Goal: Task Accomplishment & Management: Complete application form

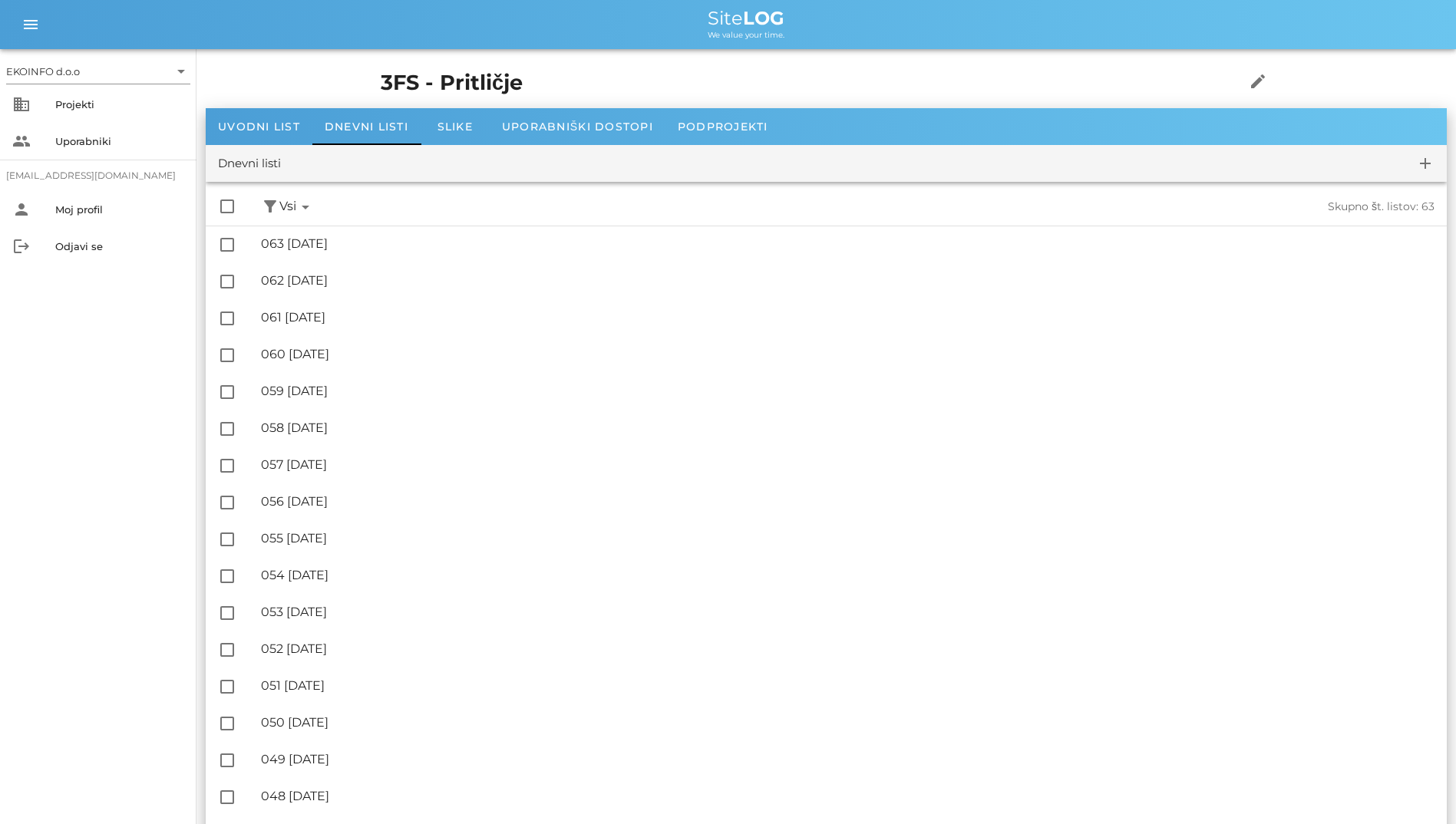
scroll to position [537, 0]
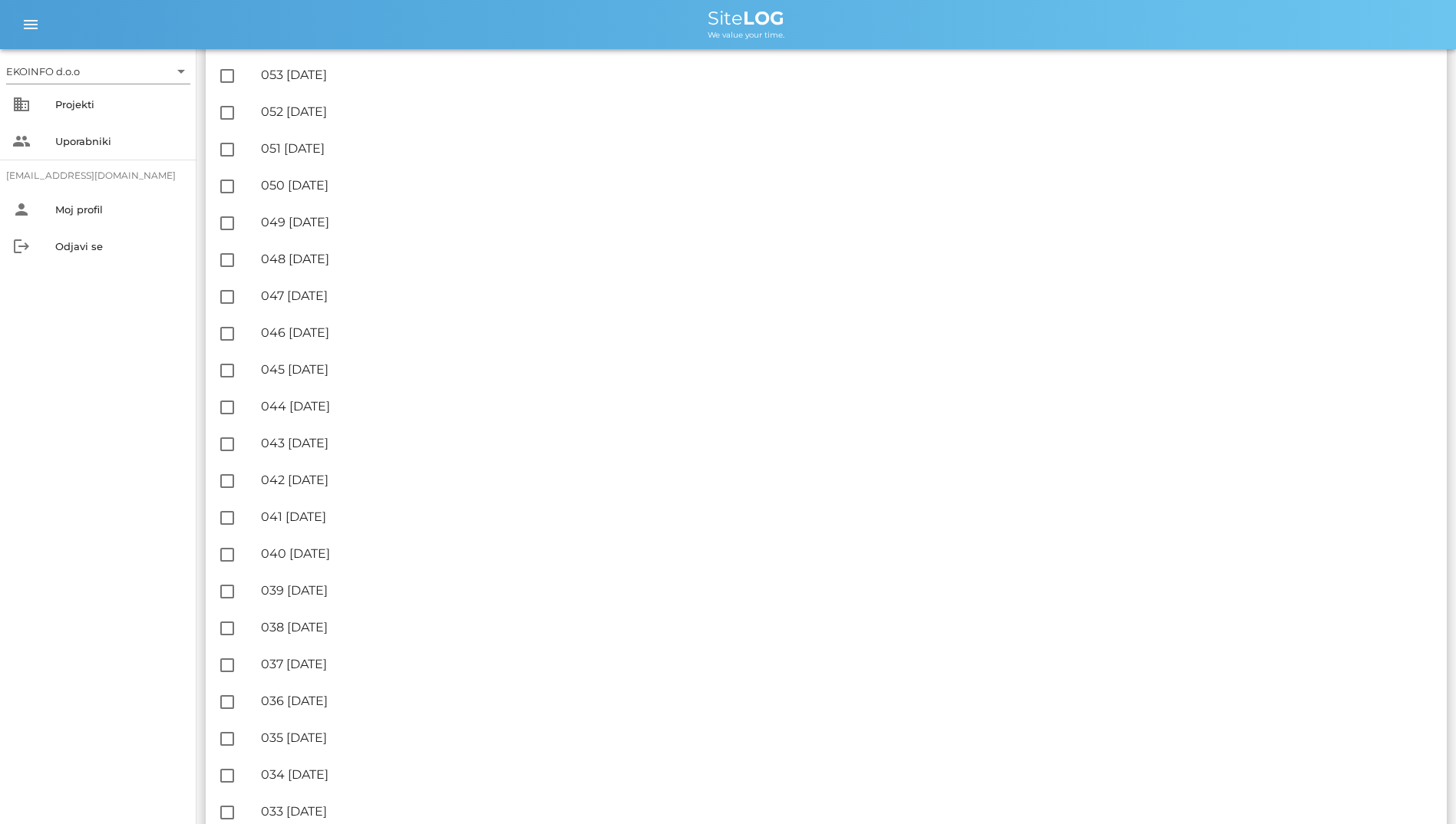
drag, startPoint x: 673, startPoint y: 17, endPoint x: 853, endPoint y: 32, distance: 180.6
click at [853, 32] on div "Site LOG We value your time." at bounding box center [746, 24] width 1395 height 30
click at [641, 17] on div "Site LOG" at bounding box center [746, 18] width 1395 height 18
drag, startPoint x: 665, startPoint y: 14, endPoint x: 797, endPoint y: 34, distance: 133.5
click at [797, 34] on div "Site LOG We value your time." at bounding box center [746, 24] width 1395 height 30
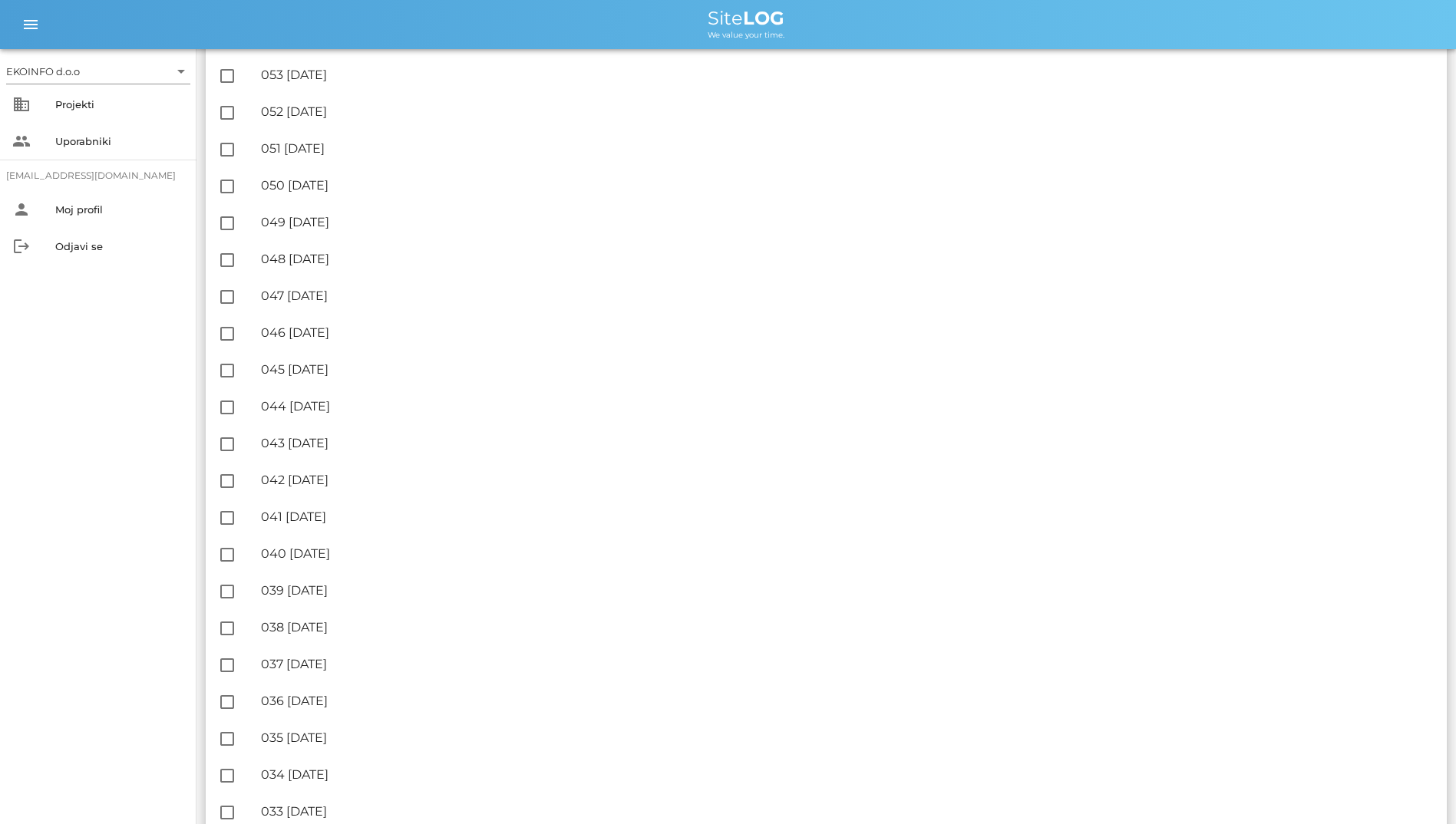
drag, startPoint x: 797, startPoint y: 34, endPoint x: 674, endPoint y: 26, distance: 123.3
click at [674, 26] on div "Site LOG" at bounding box center [746, 18] width 1395 height 18
drag, startPoint x: 705, startPoint y: 14, endPoint x: 823, endPoint y: 27, distance: 118.7
click at [823, 27] on div "Site LOG We value your time." at bounding box center [746, 24] width 1395 height 30
click at [624, 27] on div "We value your time." at bounding box center [746, 33] width 1395 height 12
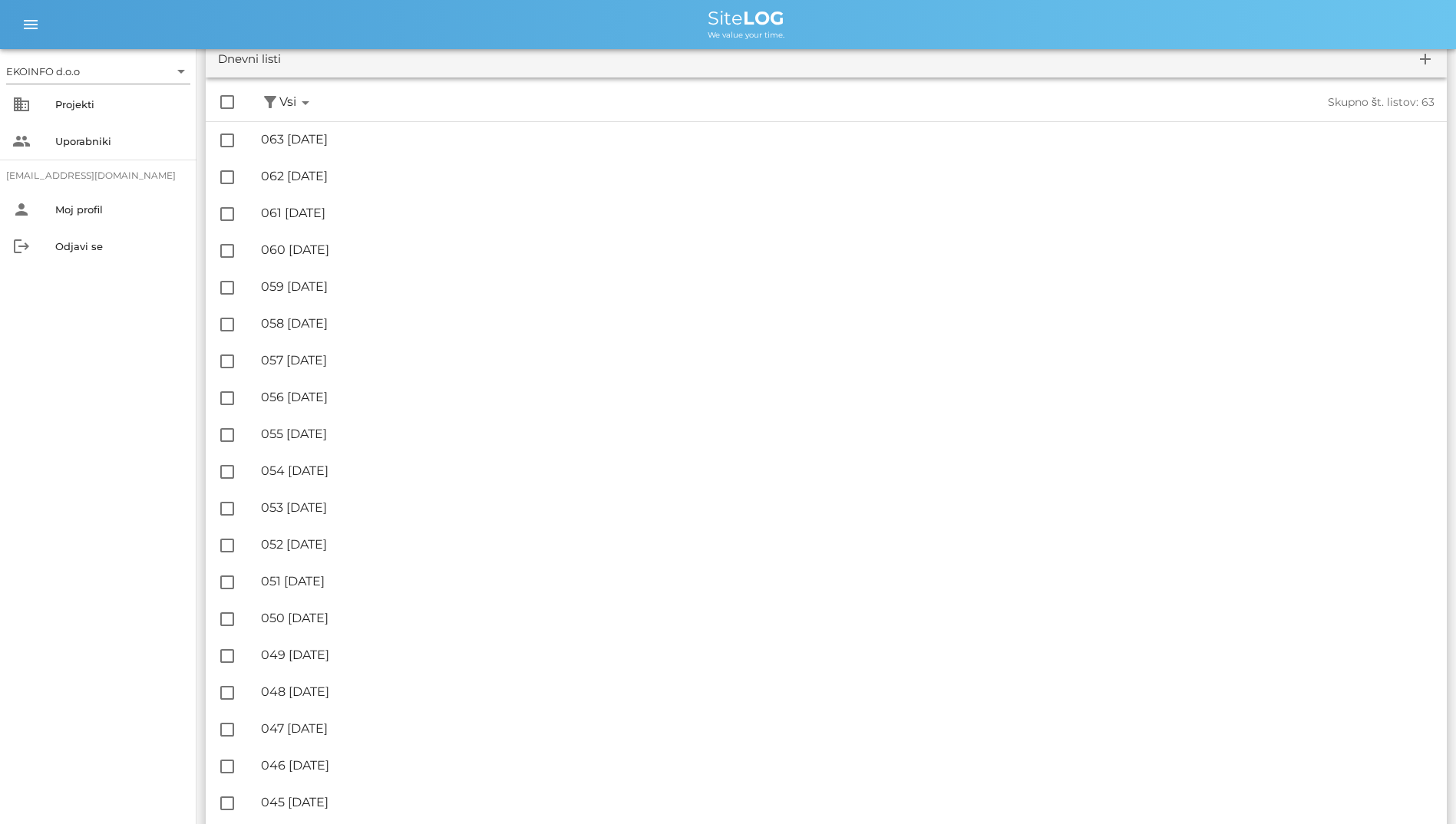
scroll to position [0, 0]
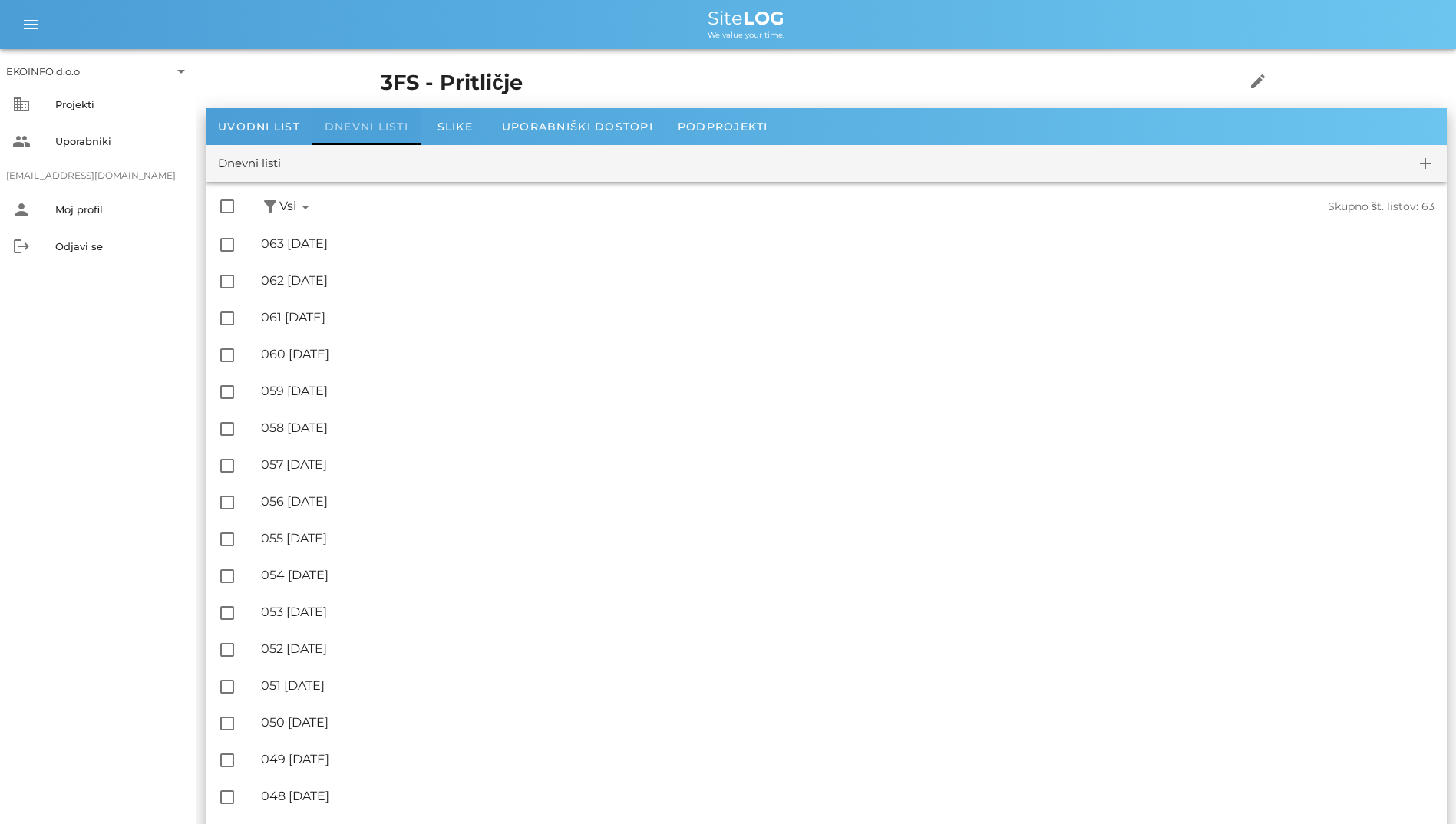
click at [346, 129] on span "Dnevni listi" at bounding box center [366, 126] width 83 height 14
click at [499, 116] on div "Uporabniški dostopi" at bounding box center [577, 127] width 176 height 37
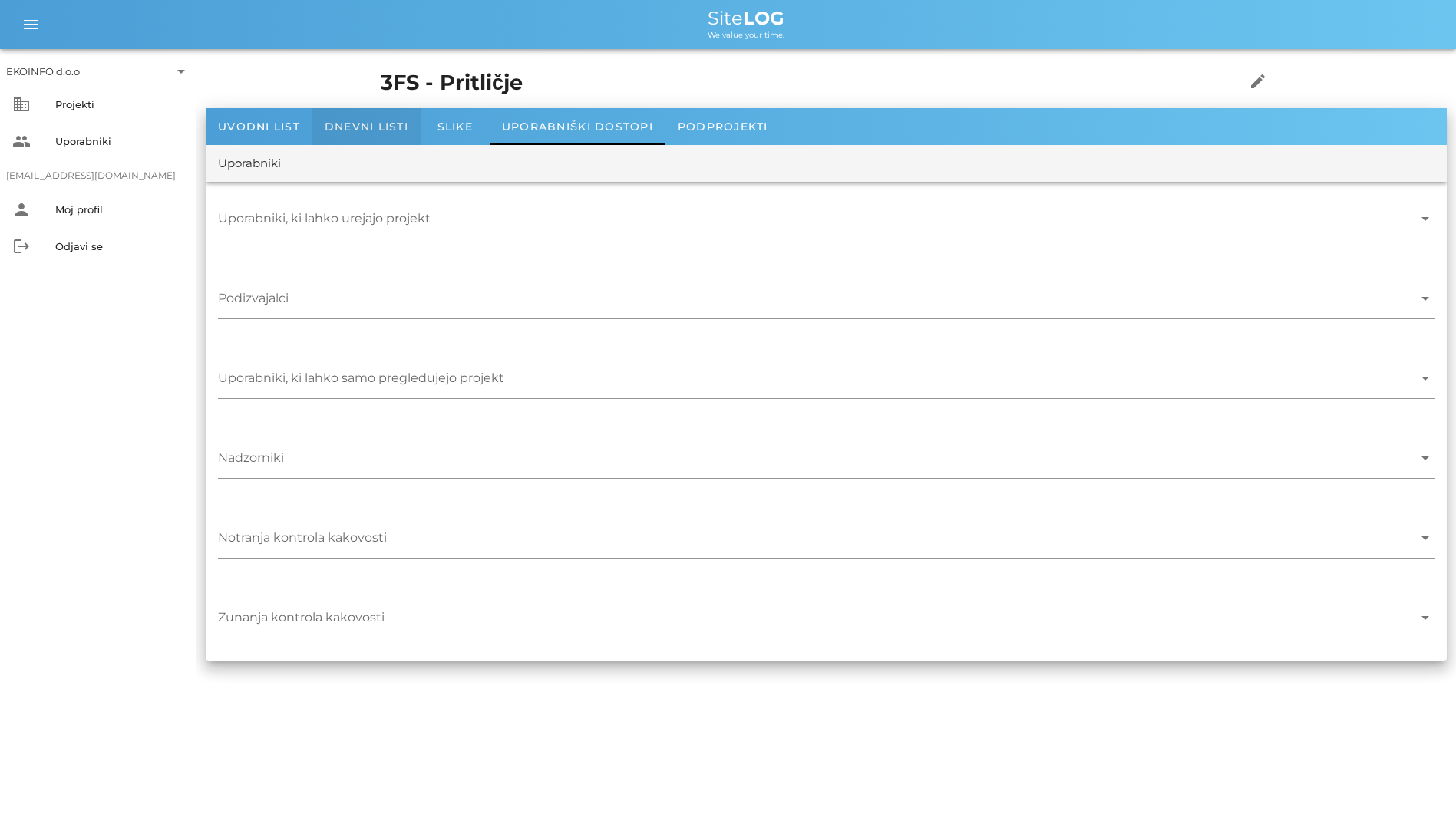
click at [407, 126] on span "Dnevni listi" at bounding box center [366, 126] width 83 height 14
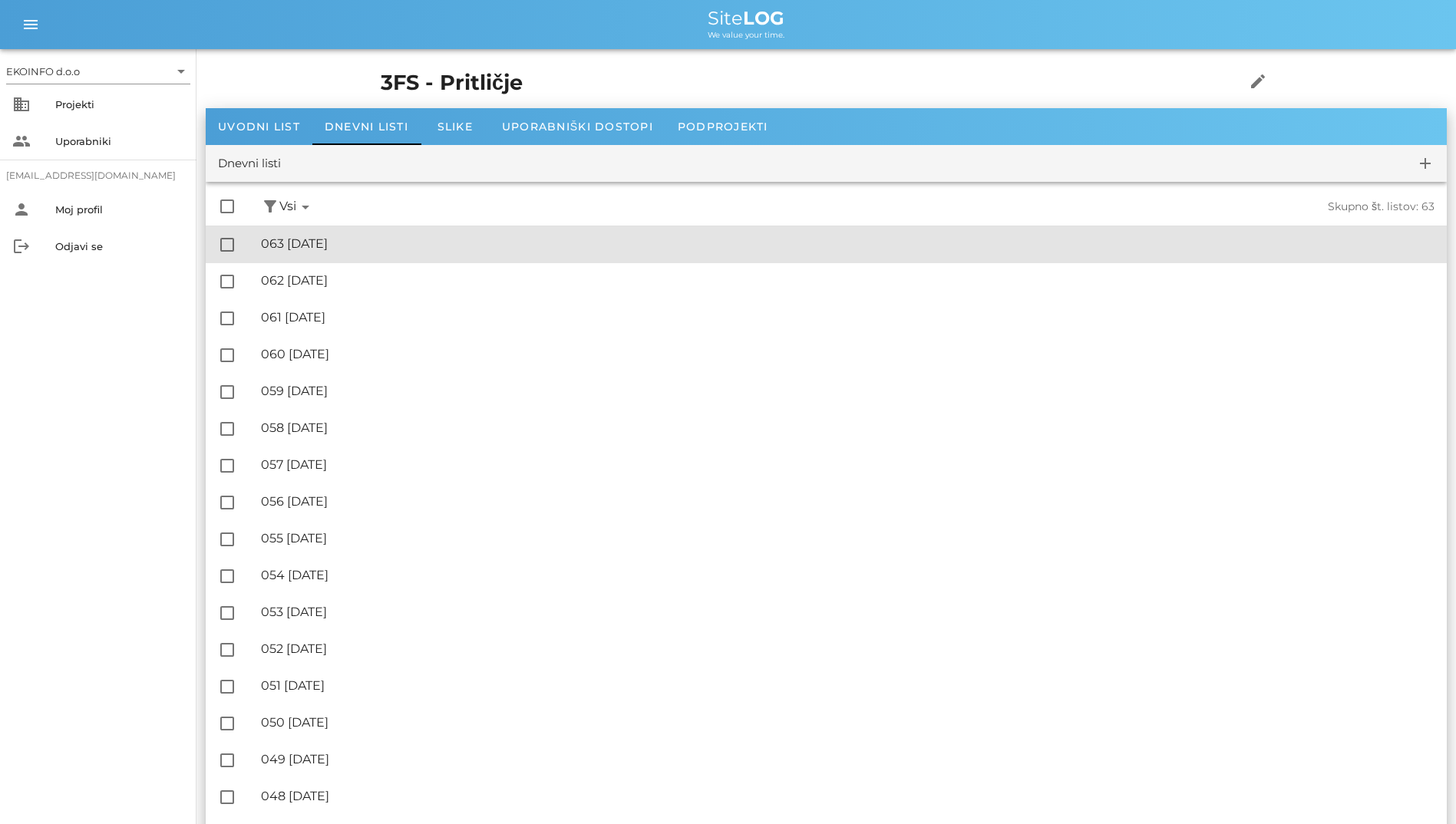
click at [398, 245] on div "🔏 063 [DATE]" at bounding box center [848, 244] width 1173 height 14
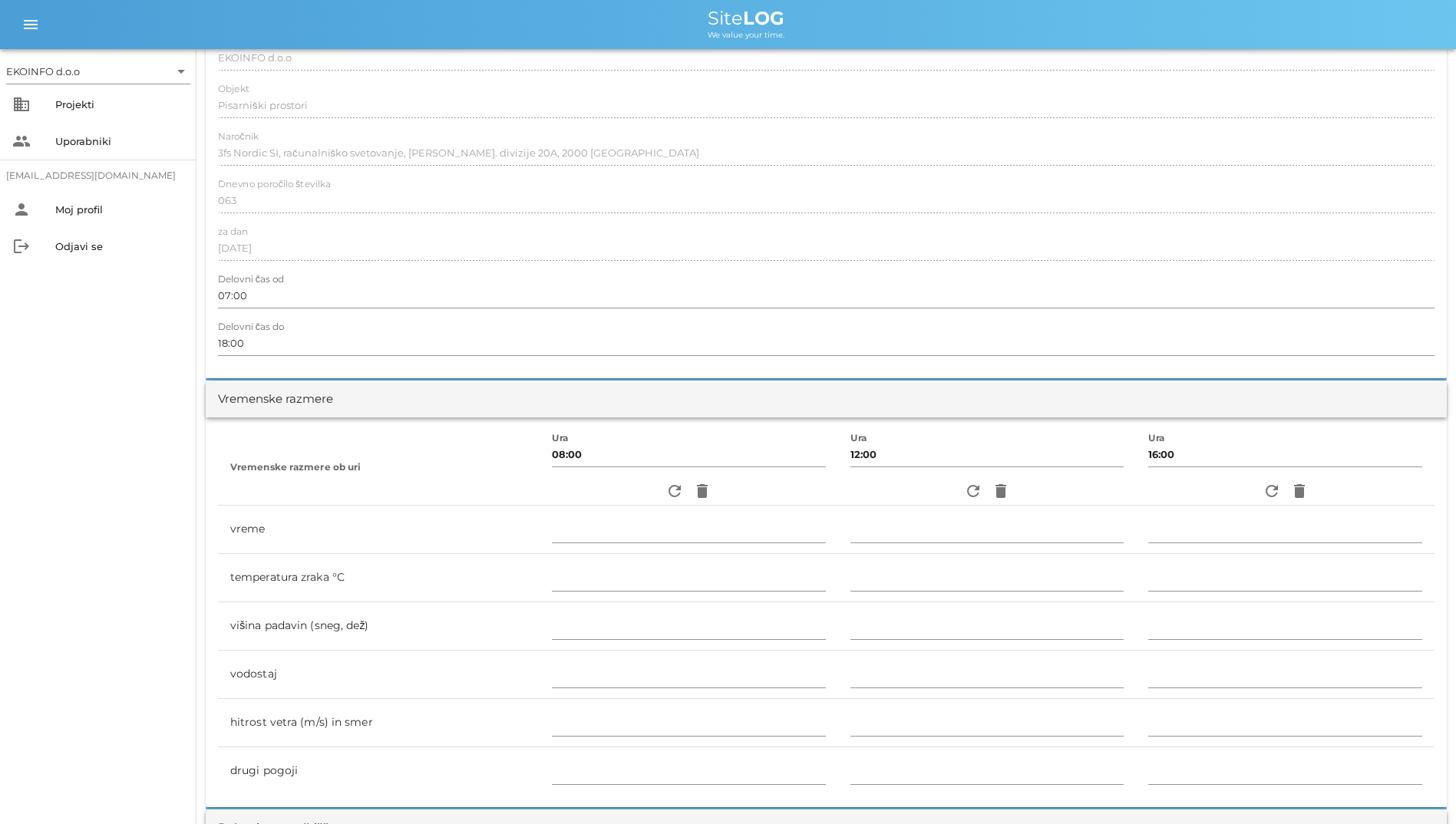
scroll to position [230, 0]
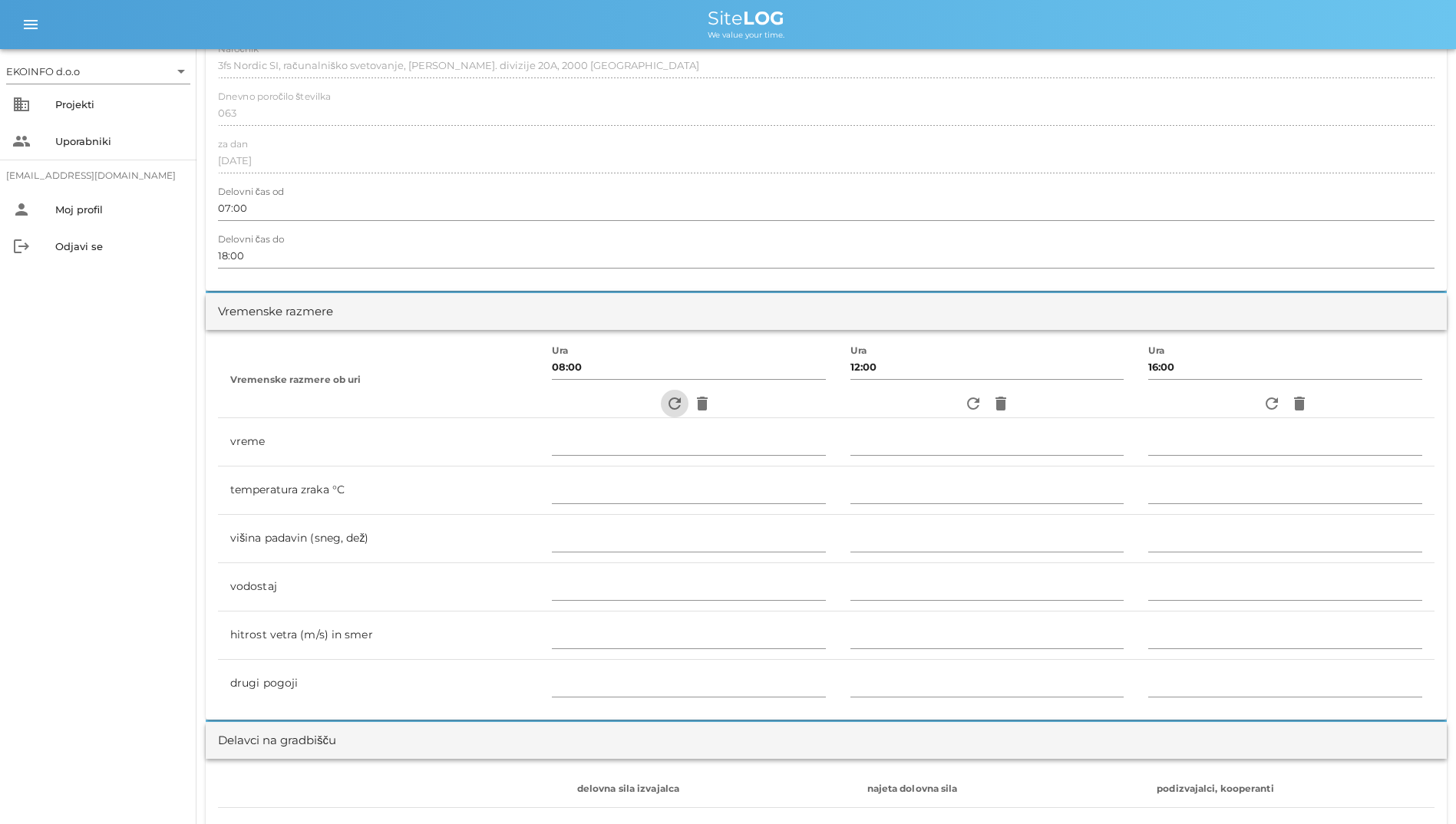
click at [661, 407] on span "refresh" at bounding box center [674, 403] width 27 height 18
type input "delno oblačno"
type input "22"
type input "0"
type input "0.83 m/s šibek V"
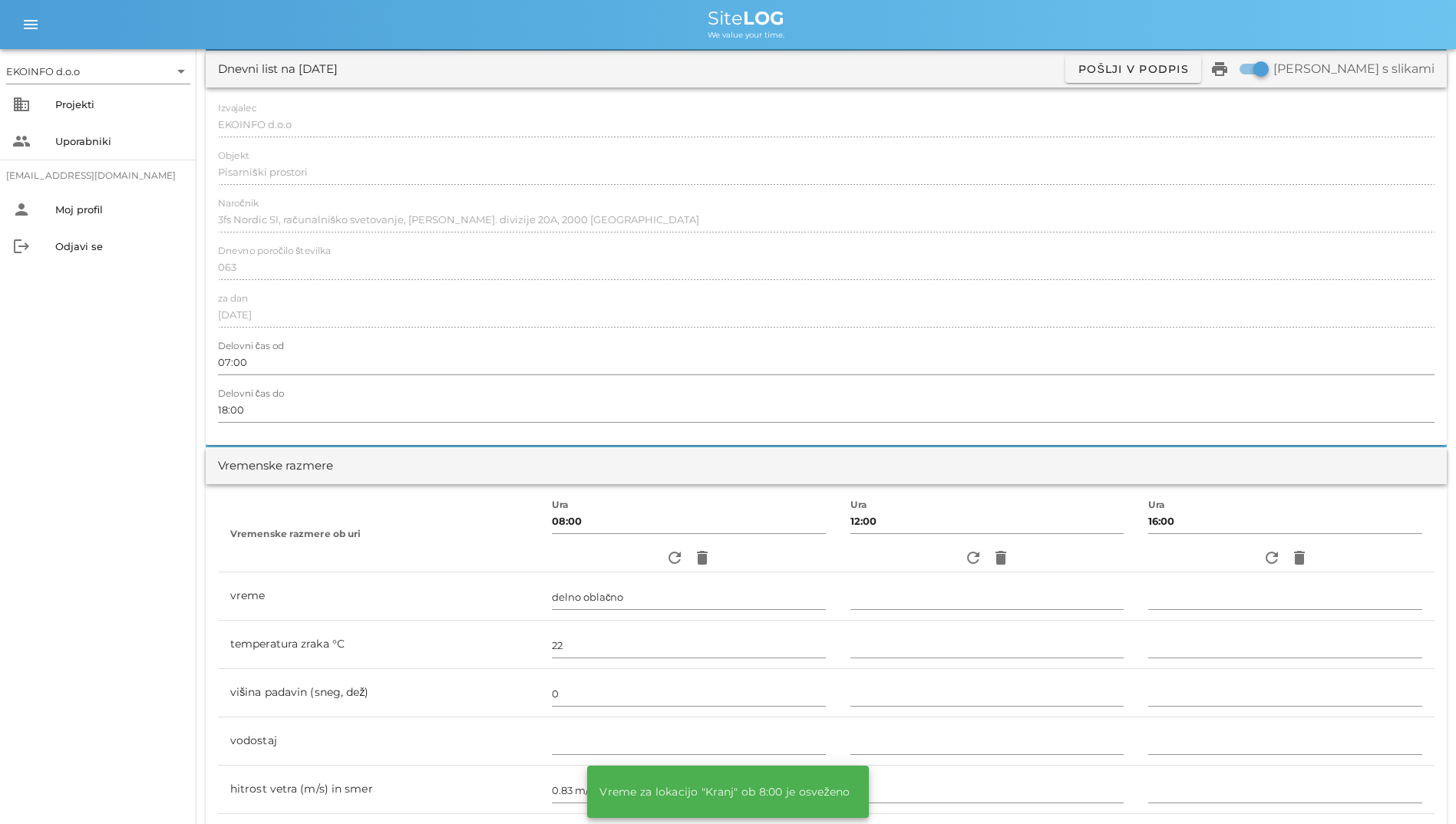
scroll to position [0, 0]
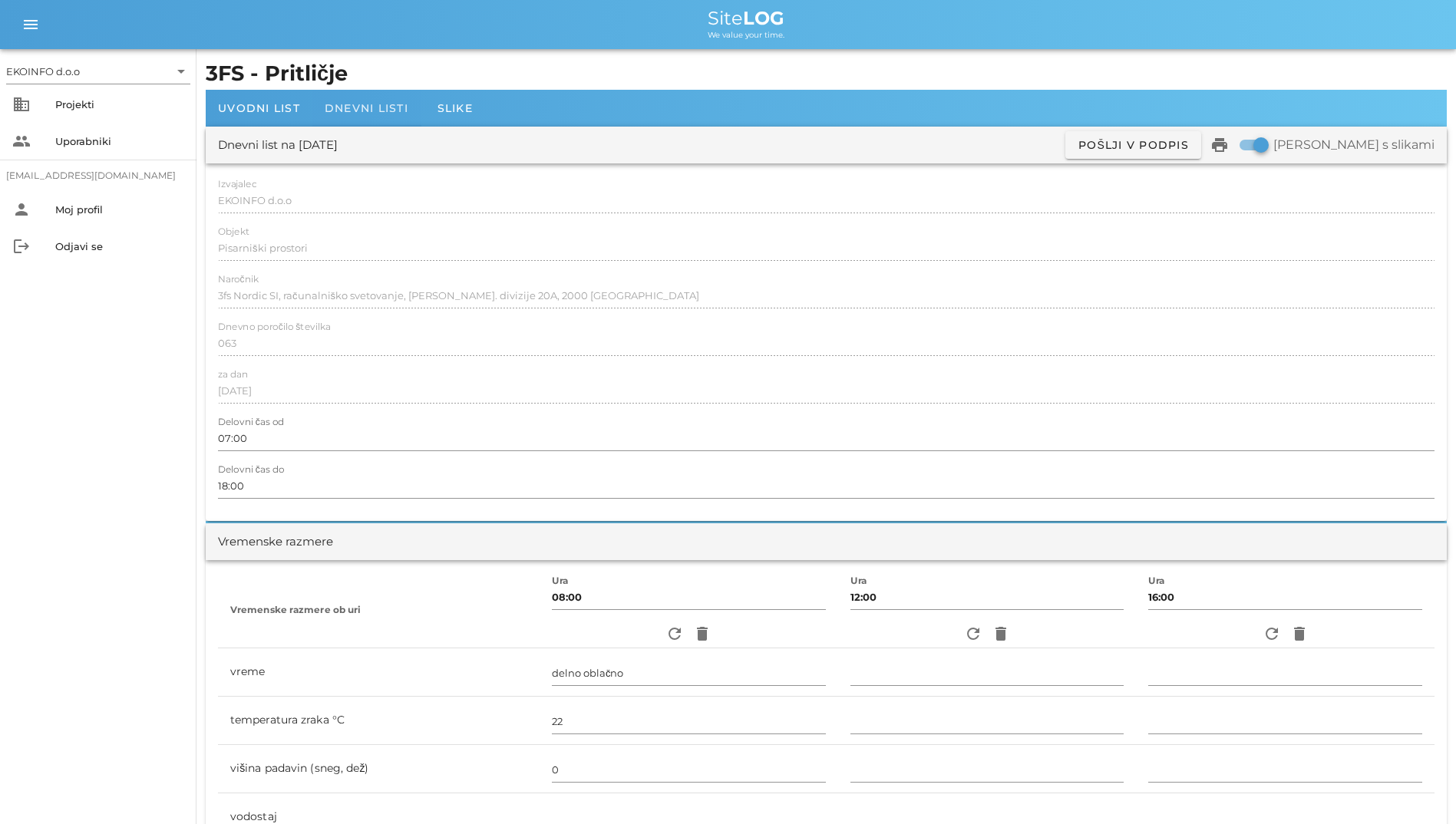
click at [352, 96] on div "Dnevni listi" at bounding box center [366, 108] width 108 height 37
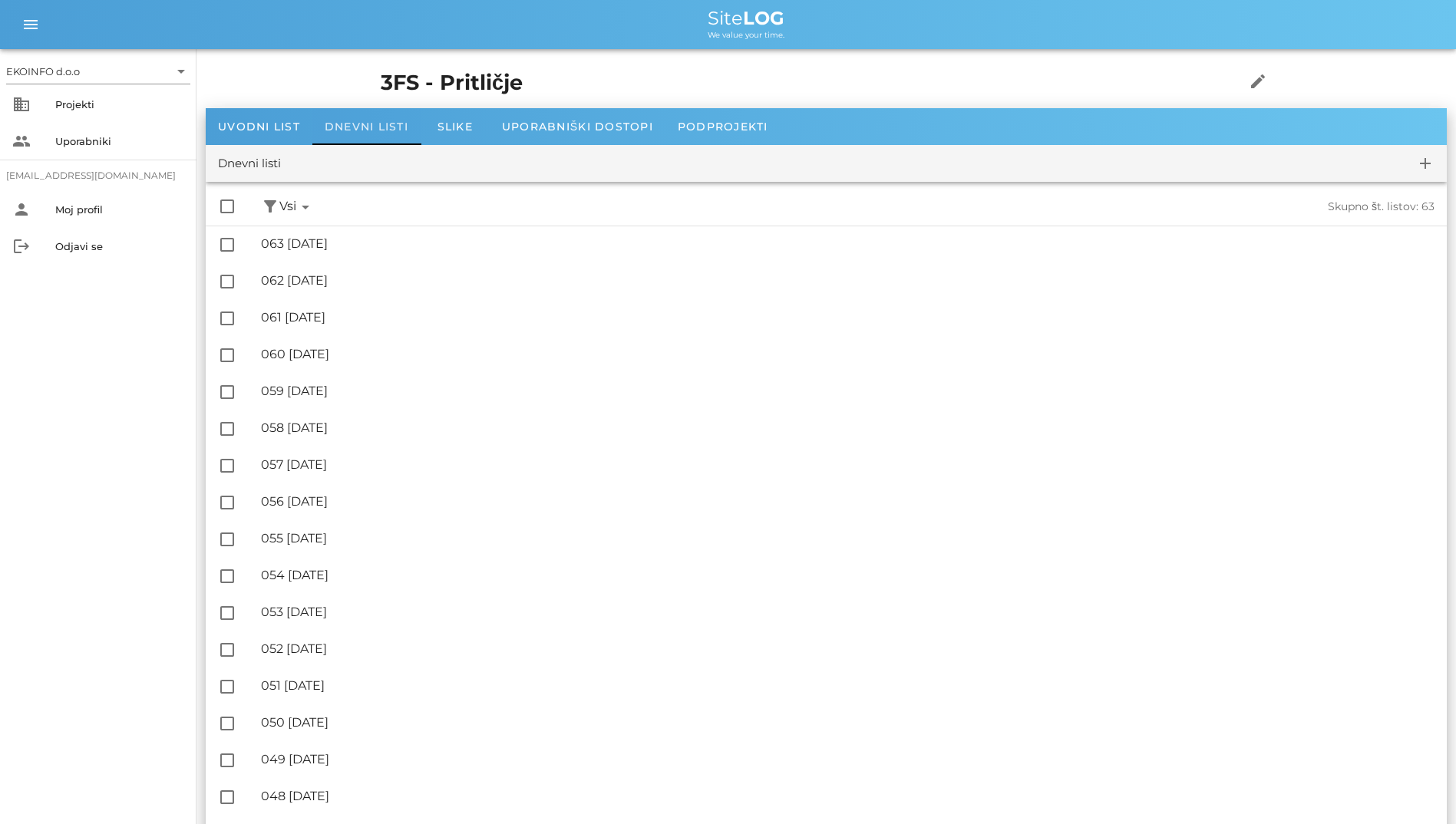
click at [394, 126] on span "Dnevni listi" at bounding box center [366, 126] width 83 height 14
click at [435, 125] on div "Slike" at bounding box center [455, 127] width 69 height 37
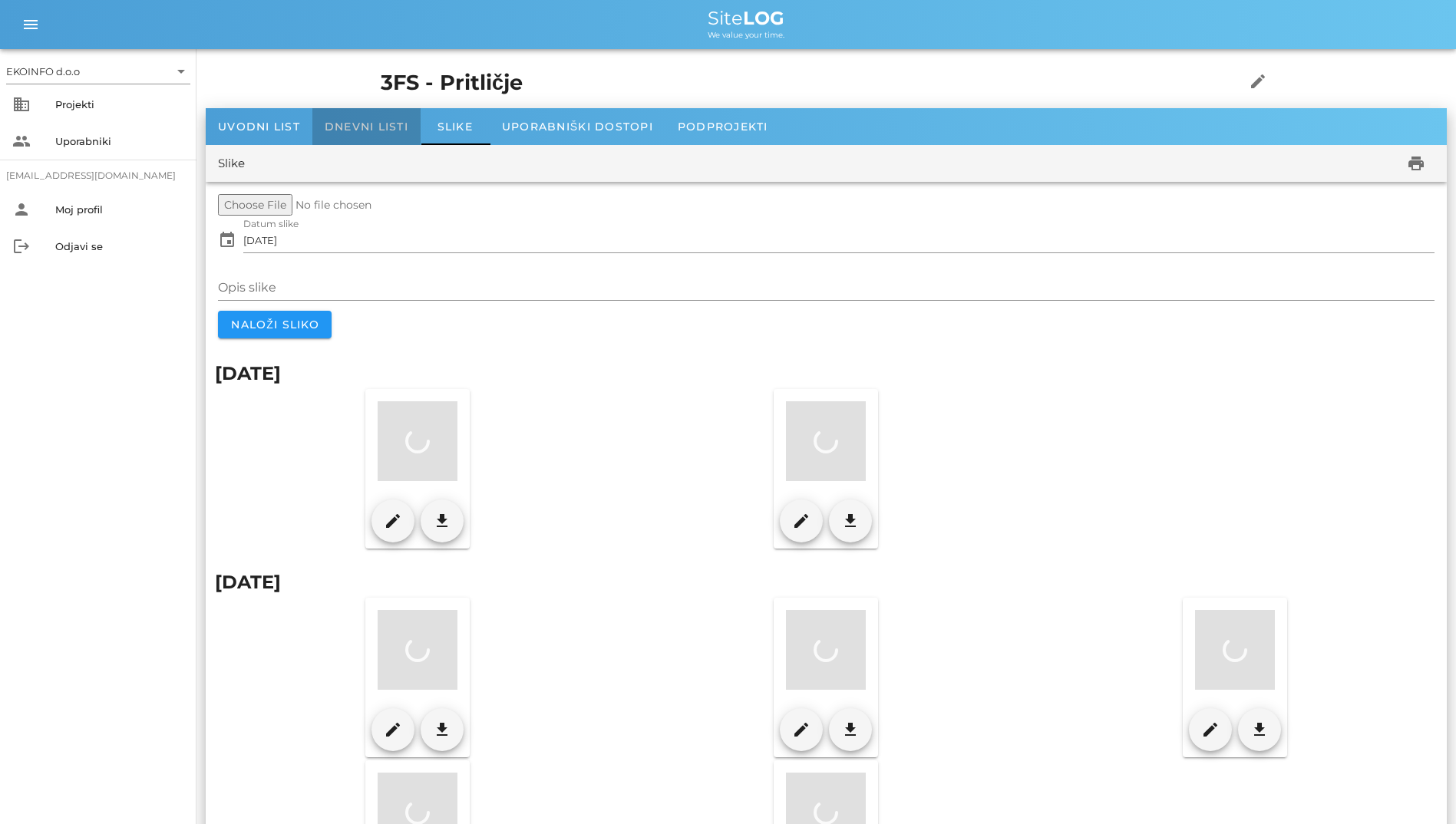
click at [360, 125] on span "Dnevni listi" at bounding box center [366, 126] width 83 height 14
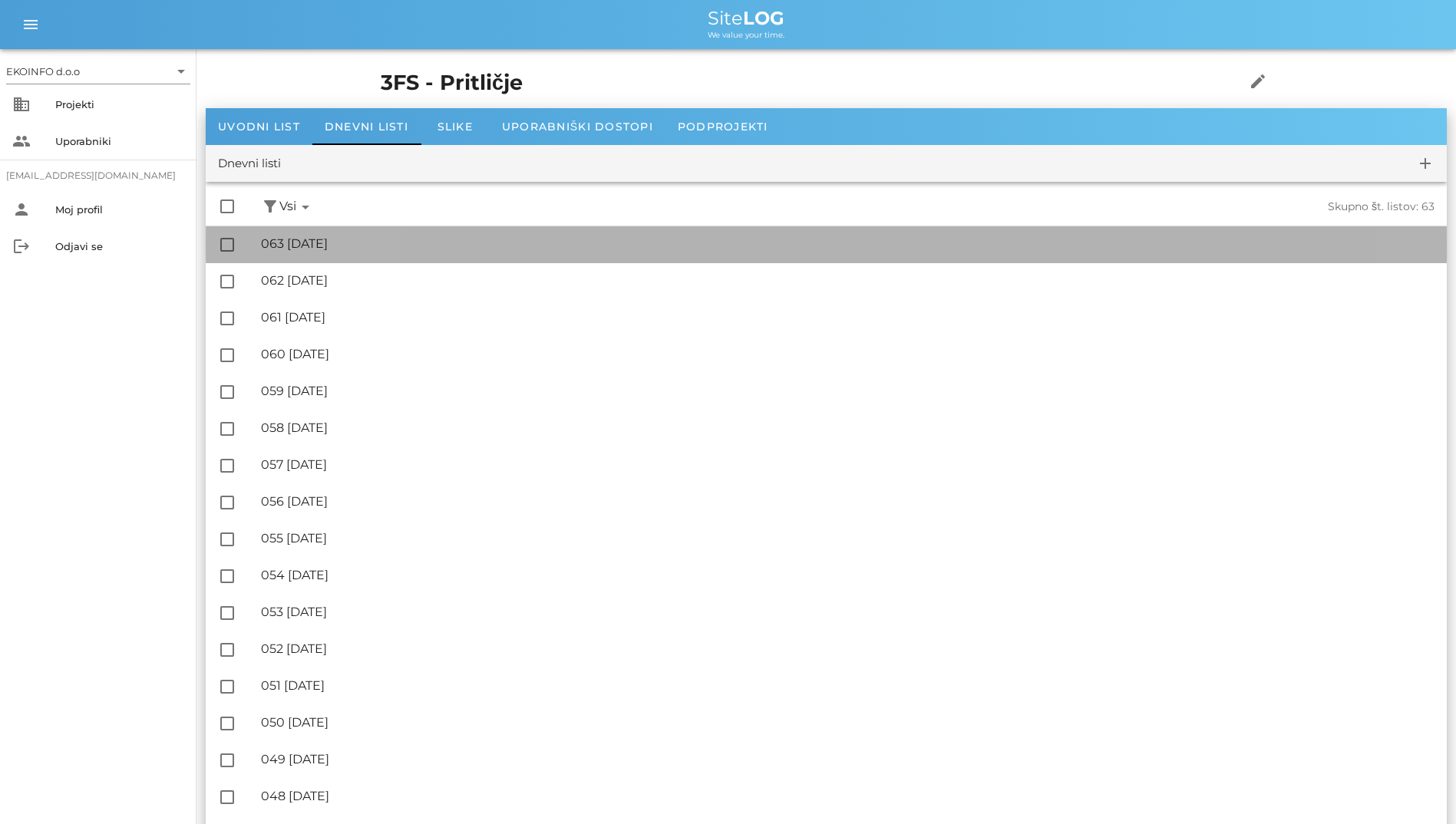
drag, startPoint x: 442, startPoint y: 87, endPoint x: 334, endPoint y: 234, distance: 182.4
click at [334, 234] on div "🔏 063 [DATE] ✓ Podpisal: Nadzornik ✓ Podpisal: Sestavljalec ✓ Podpisal: Odgovor…" at bounding box center [848, 244] width 1173 height 35
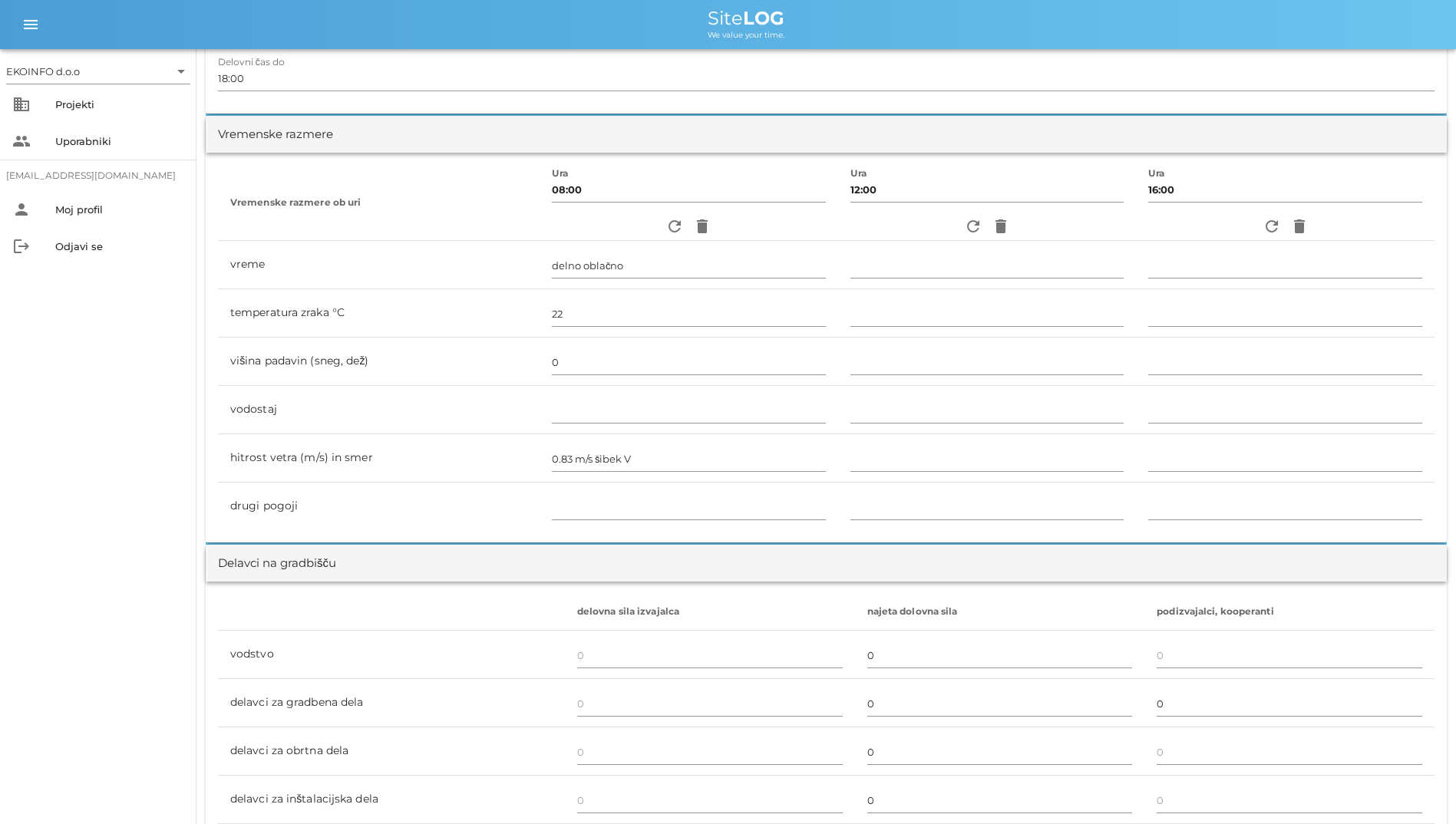
scroll to position [405, 0]
click at [964, 231] on icon "refresh" at bounding box center [973, 228] width 18 height 18
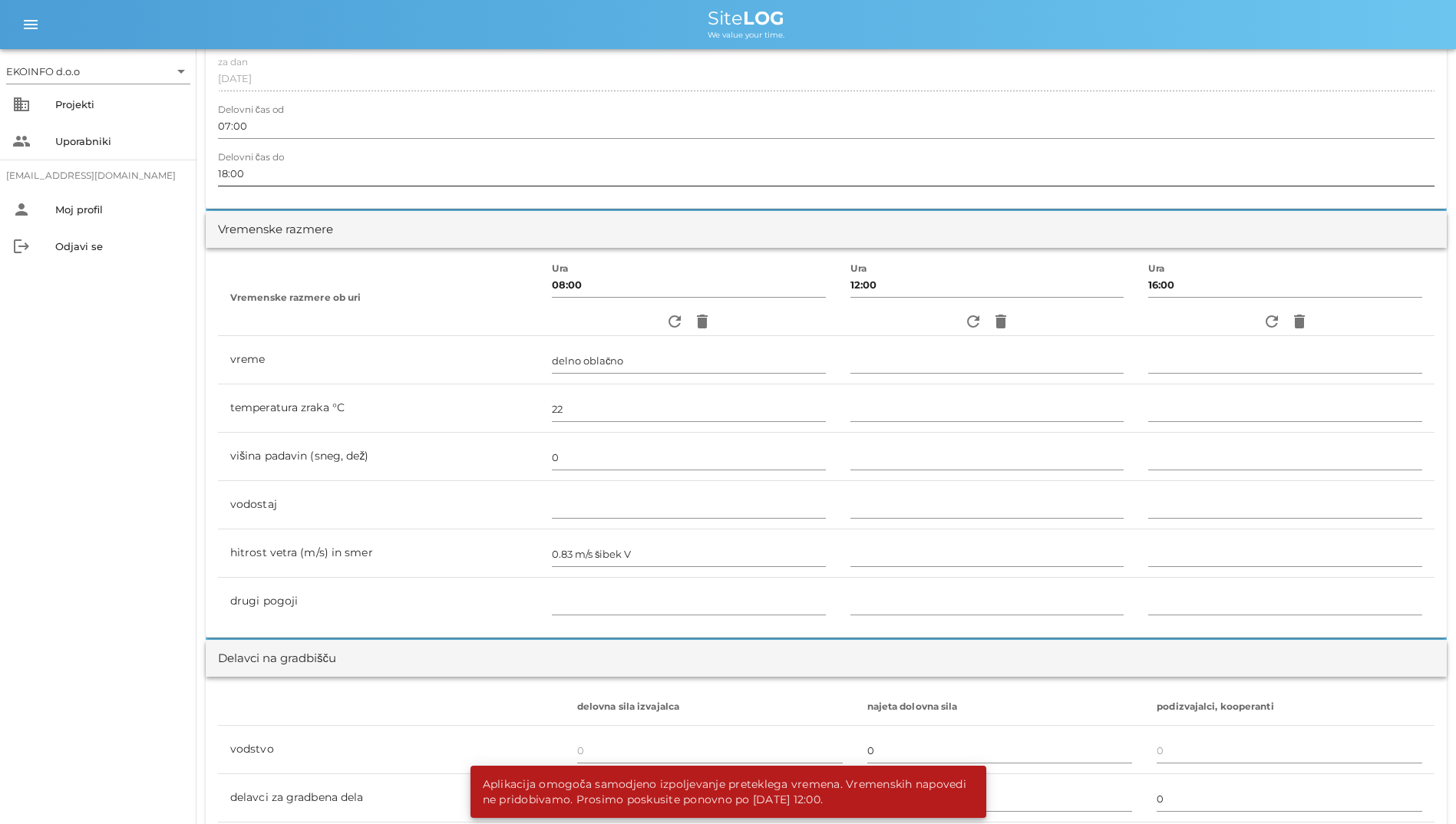
scroll to position [22, 0]
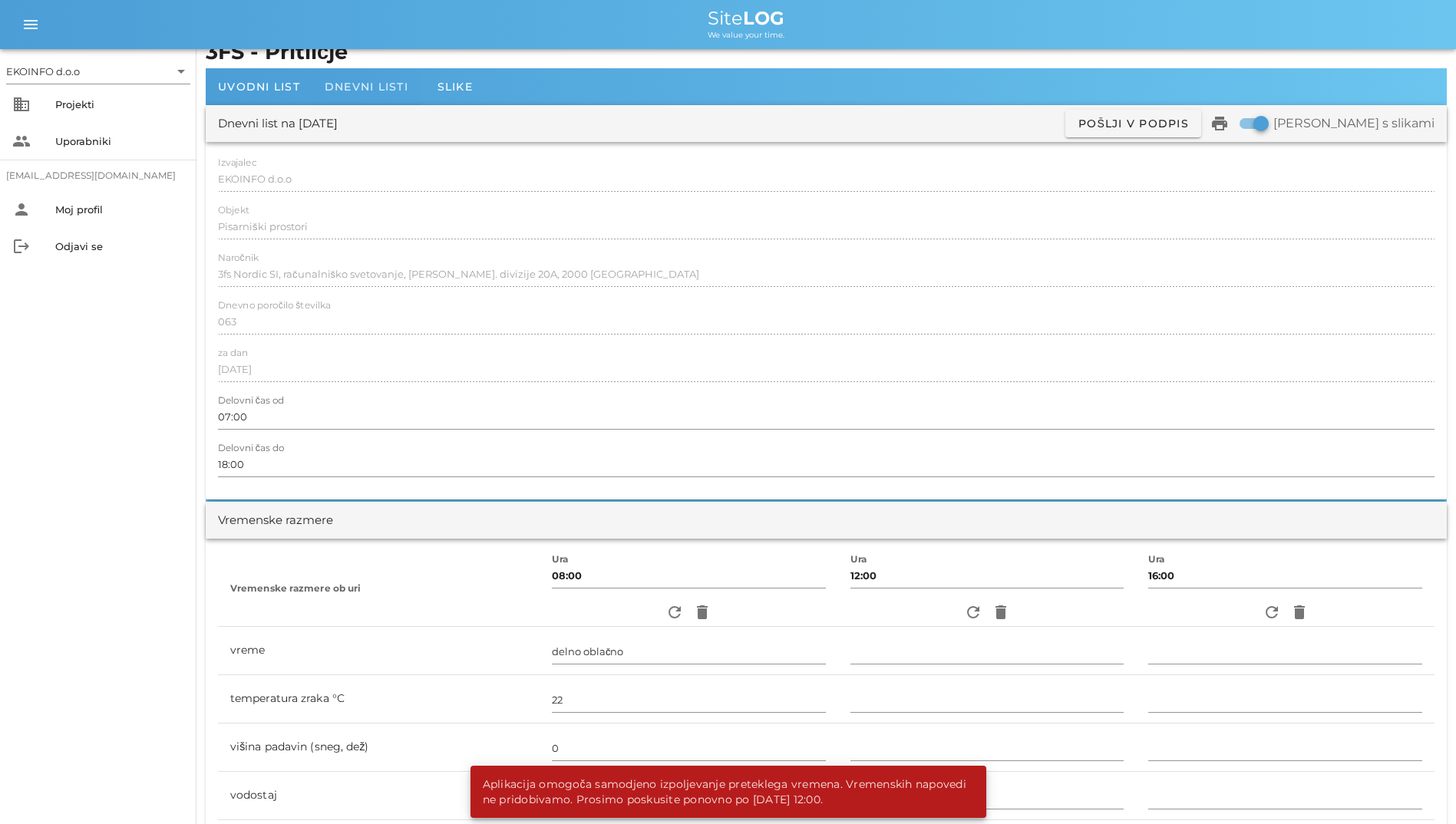
click at [378, 89] on span "Dnevni listi" at bounding box center [366, 86] width 83 height 14
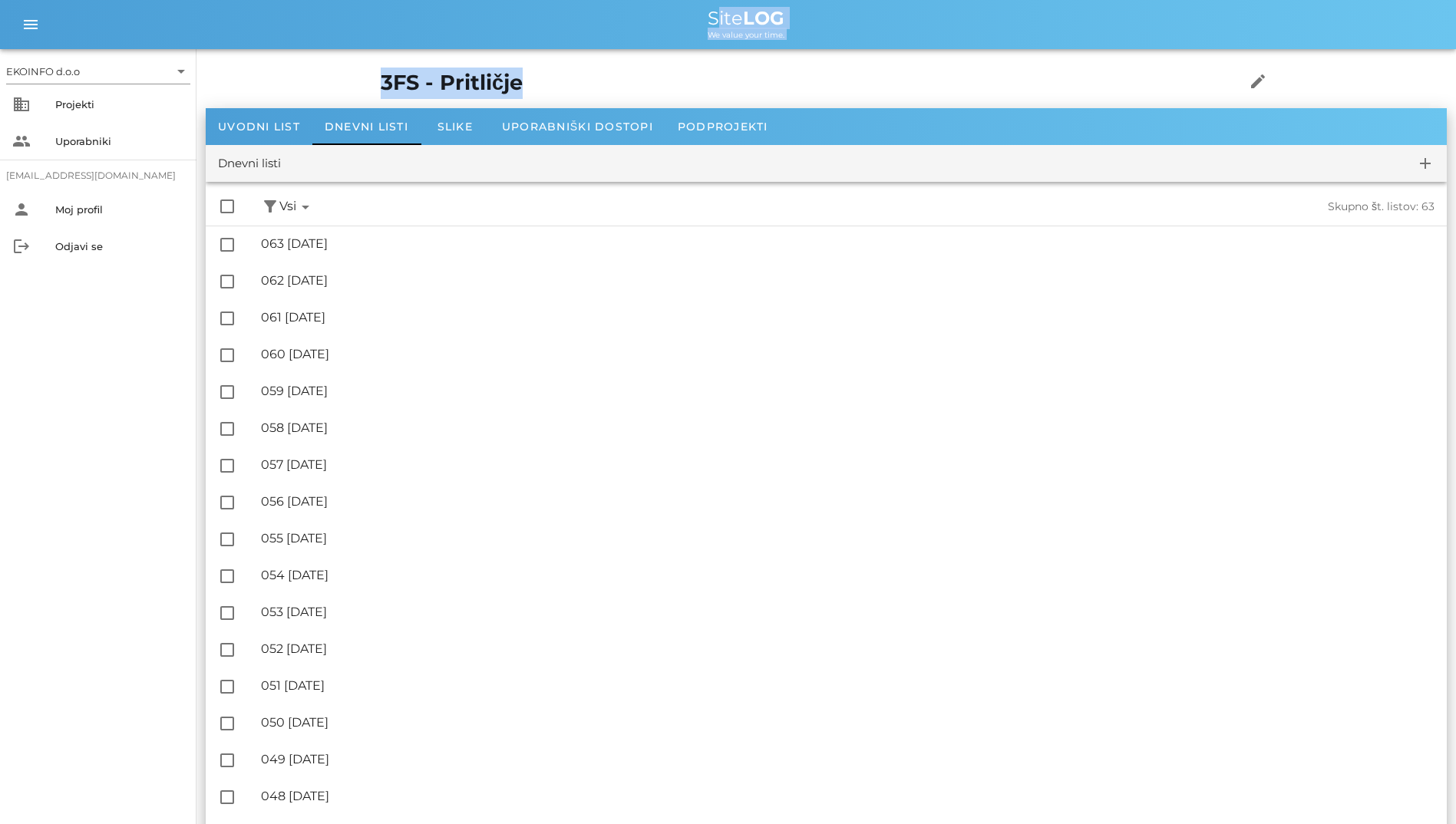
drag, startPoint x: 378, startPoint y: 89, endPoint x: 244, endPoint y: 10, distance: 155.6
drag, startPoint x: 244, startPoint y: 10, endPoint x: 168, endPoint y: 3, distance: 76.3
click at [168, 3] on div "menu menu Site LOG We value your time." at bounding box center [728, 24] width 1456 height 49
click at [282, 120] on span "Uvodni list" at bounding box center [259, 126] width 82 height 14
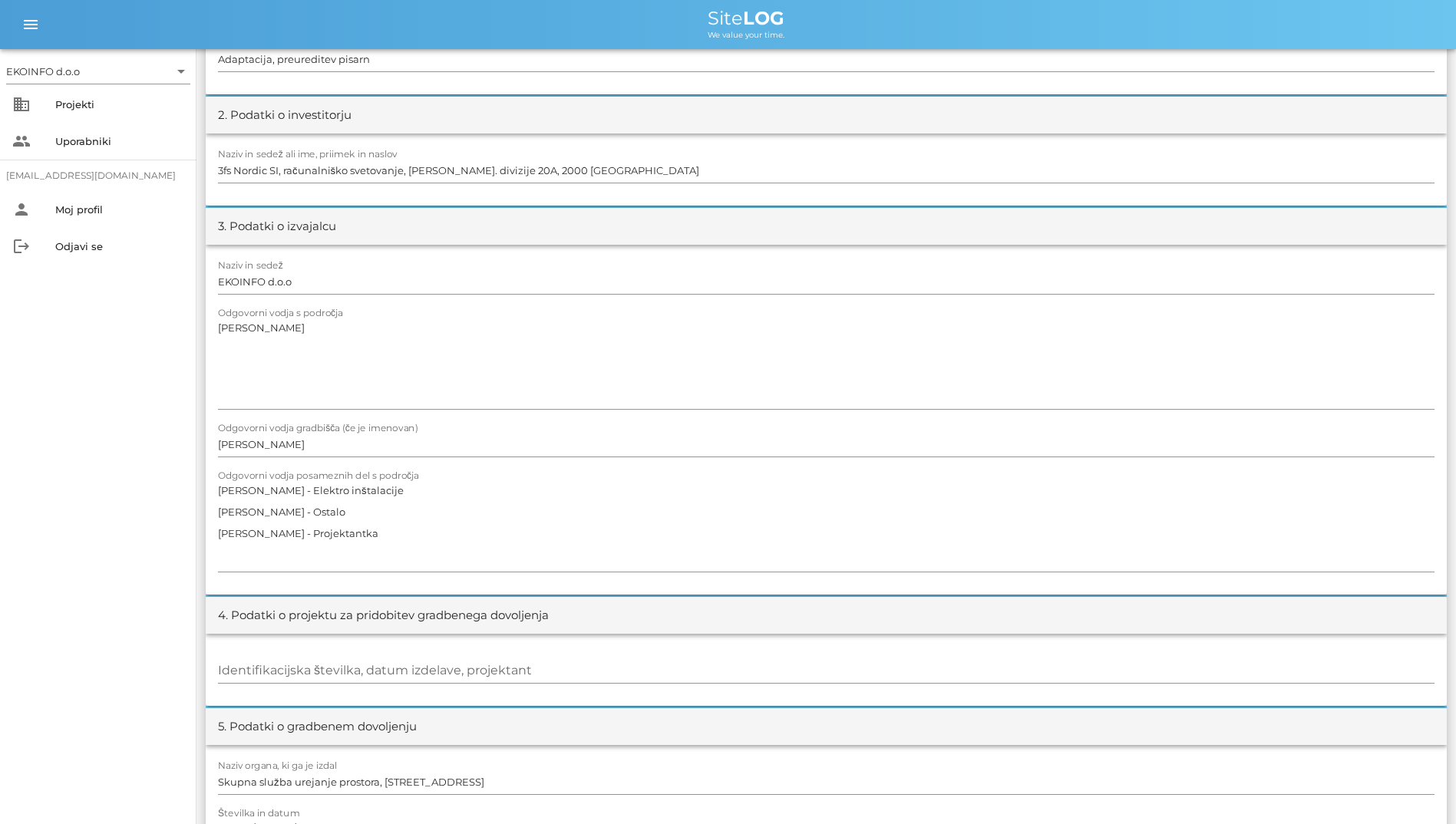
scroll to position [537, 0]
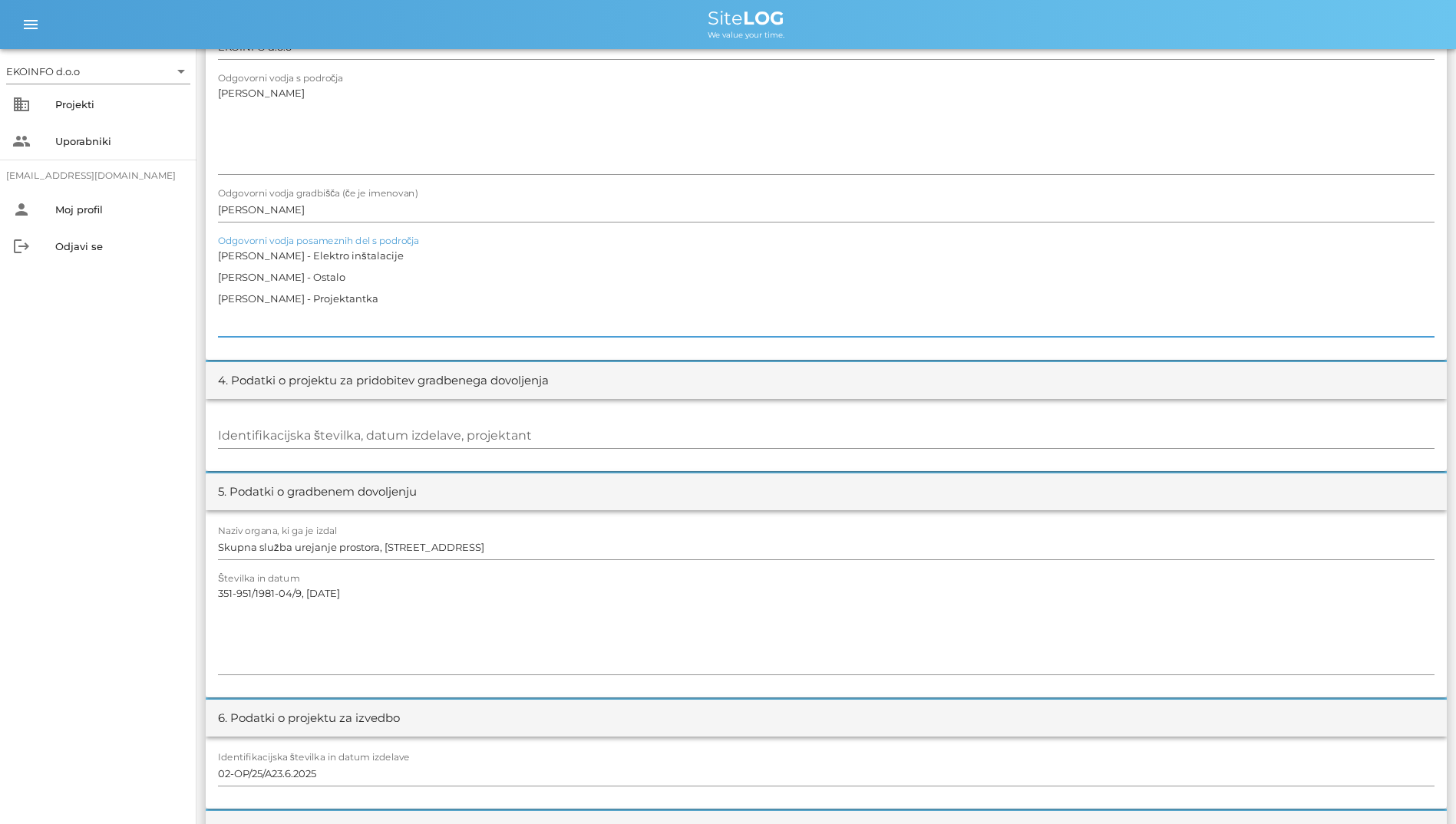
click at [387, 294] on textarea "[PERSON_NAME] - Elektro inštalacije [PERSON_NAME] - Ostalo [PERSON_NAME] - Proj…" at bounding box center [827, 290] width 1217 height 92
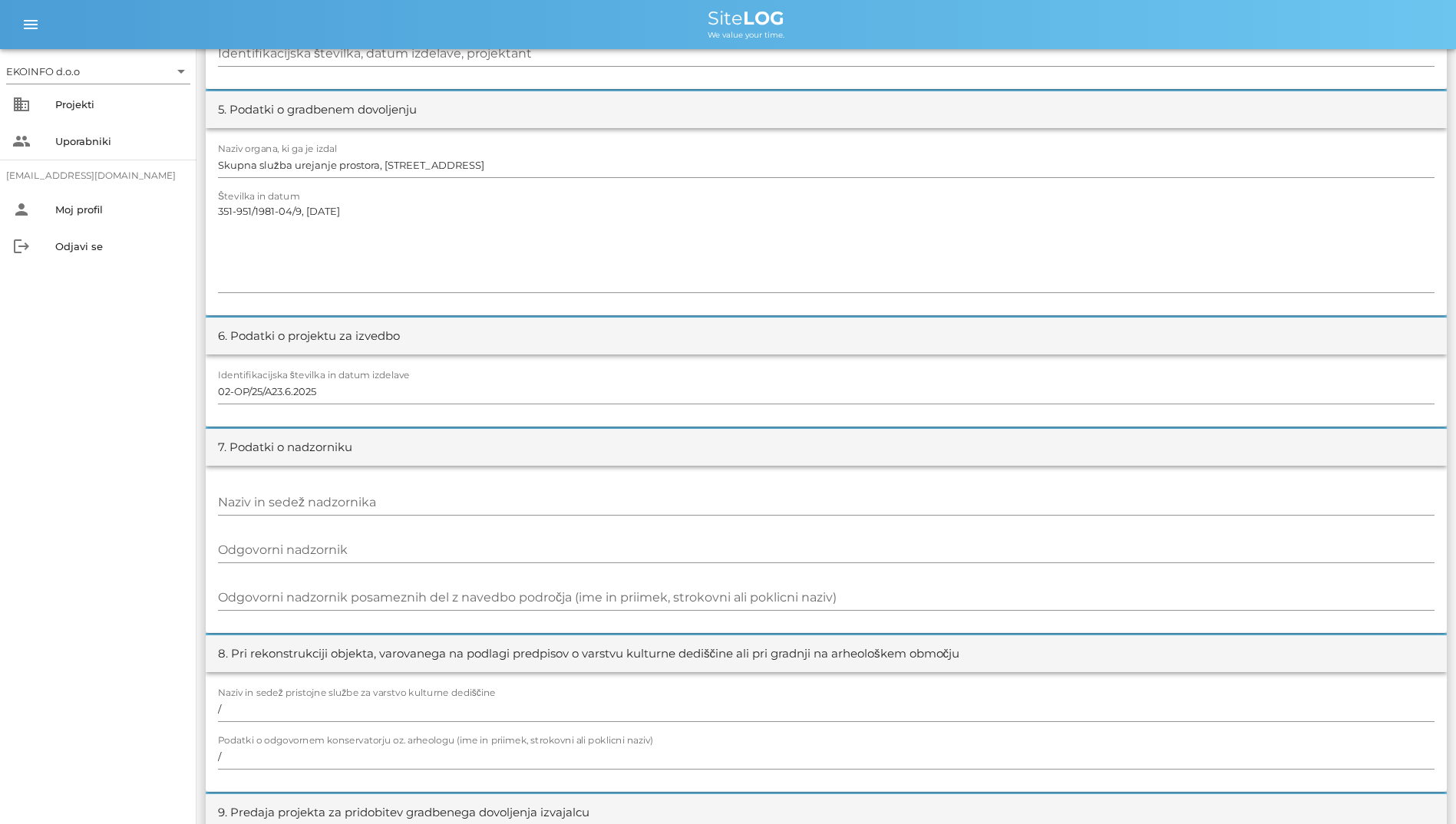
scroll to position [920, 0]
click at [425, 294] on div at bounding box center [827, 295] width 1217 height 10
click at [431, 272] on textarea "351-951/1981-04/9, [DATE]" at bounding box center [827, 245] width 1217 height 92
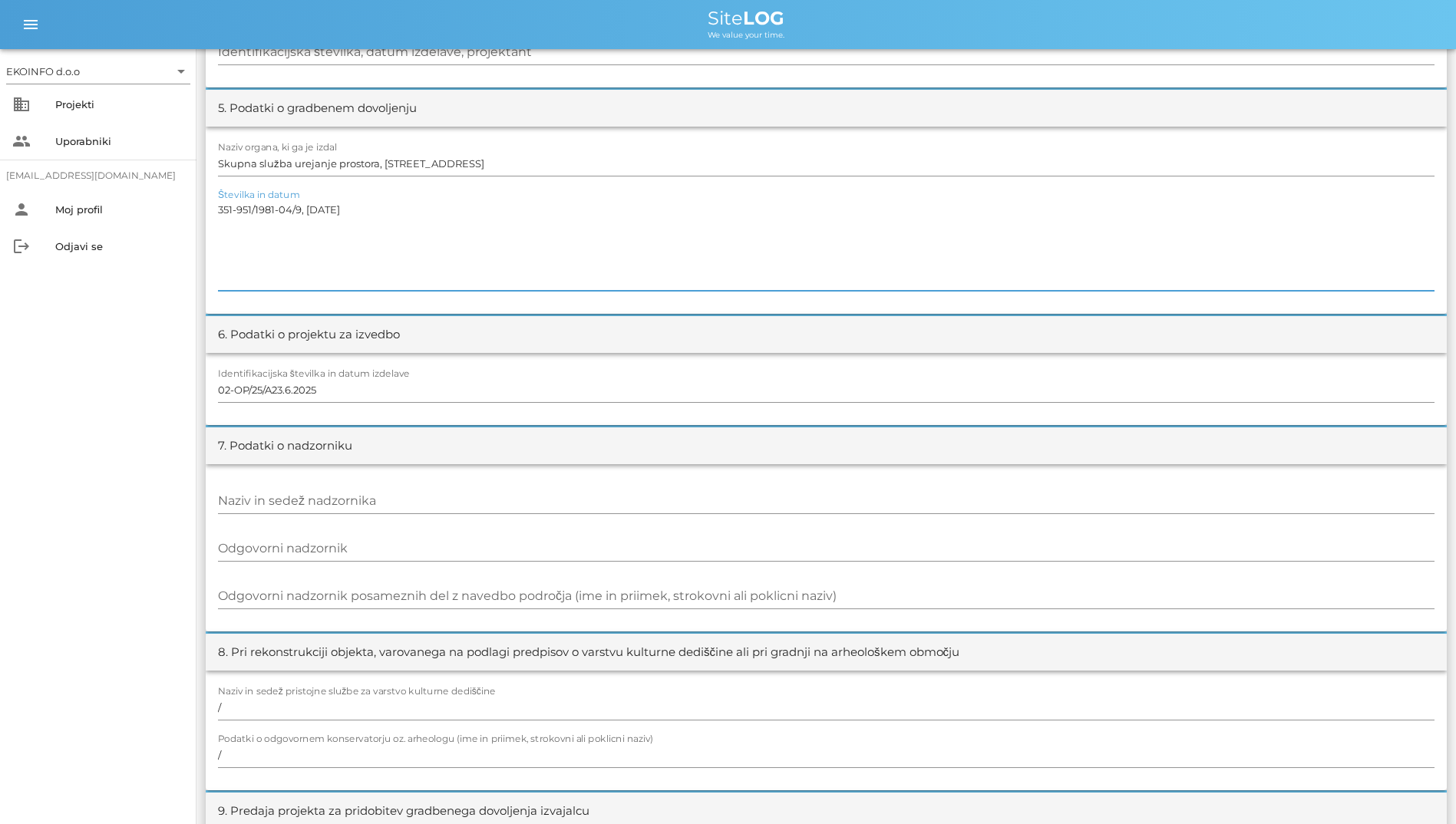
click at [431, 272] on textarea "351-951/1981-04/9, [DATE]" at bounding box center [827, 245] width 1217 height 92
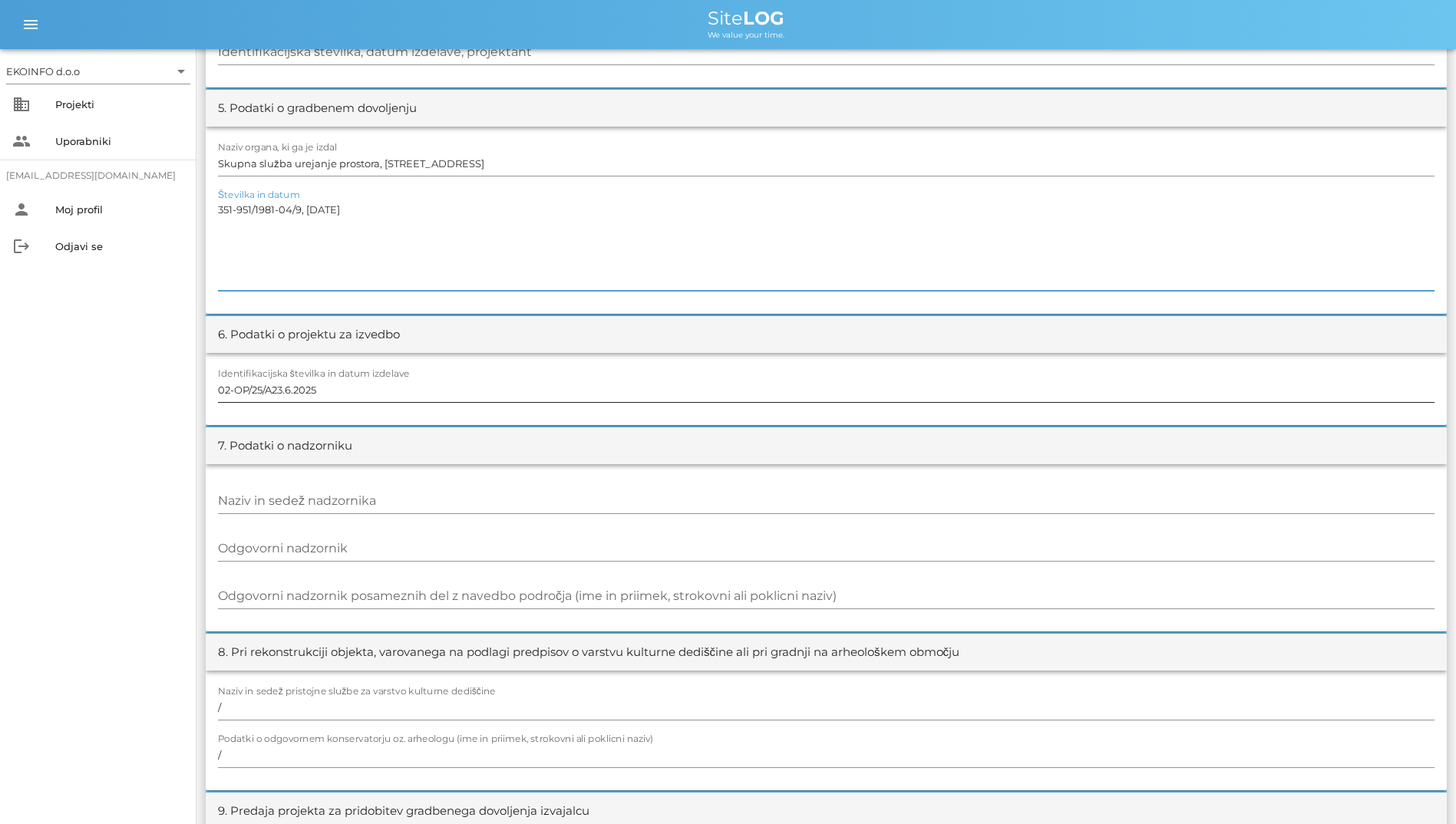
click at [438, 382] on input "02-OP/25/A23.6.2025" at bounding box center [827, 389] width 1217 height 25
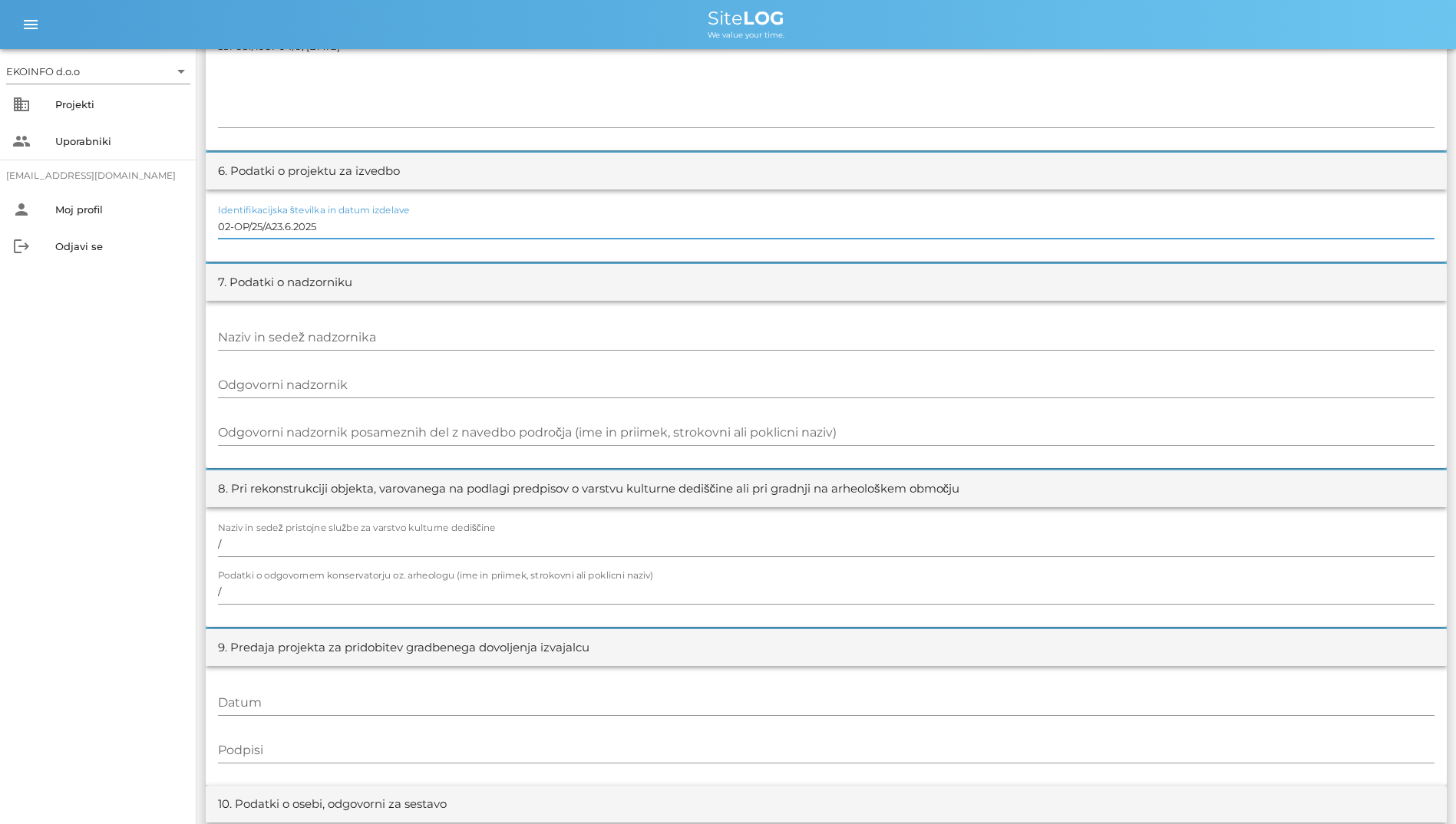
scroll to position [1151, 0]
